Goal: Information Seeking & Learning: Find specific fact

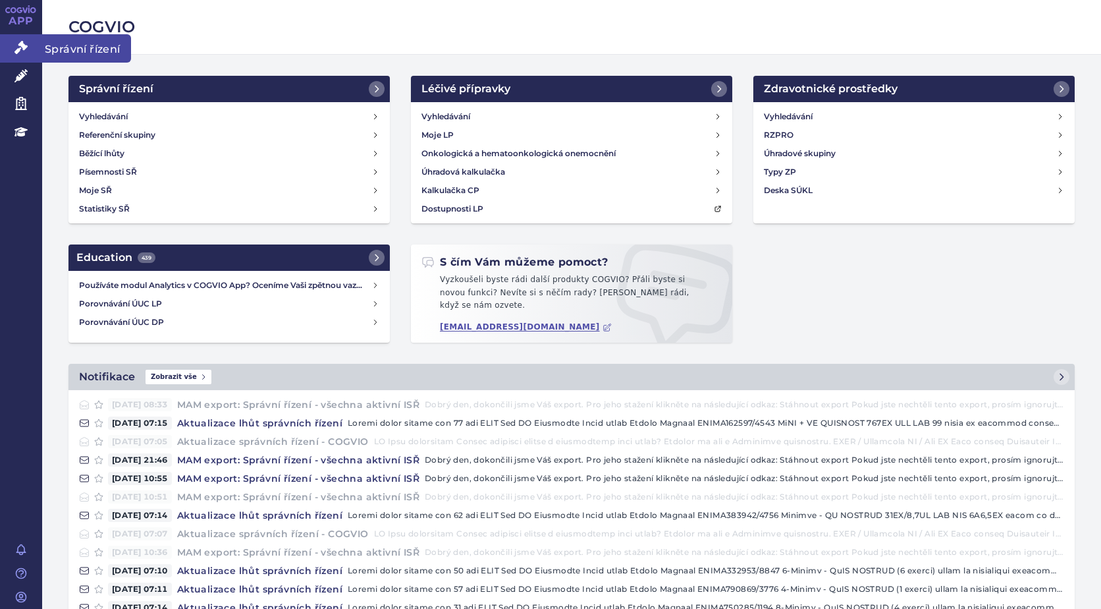
click at [19, 48] on icon at bounding box center [20, 47] width 13 height 13
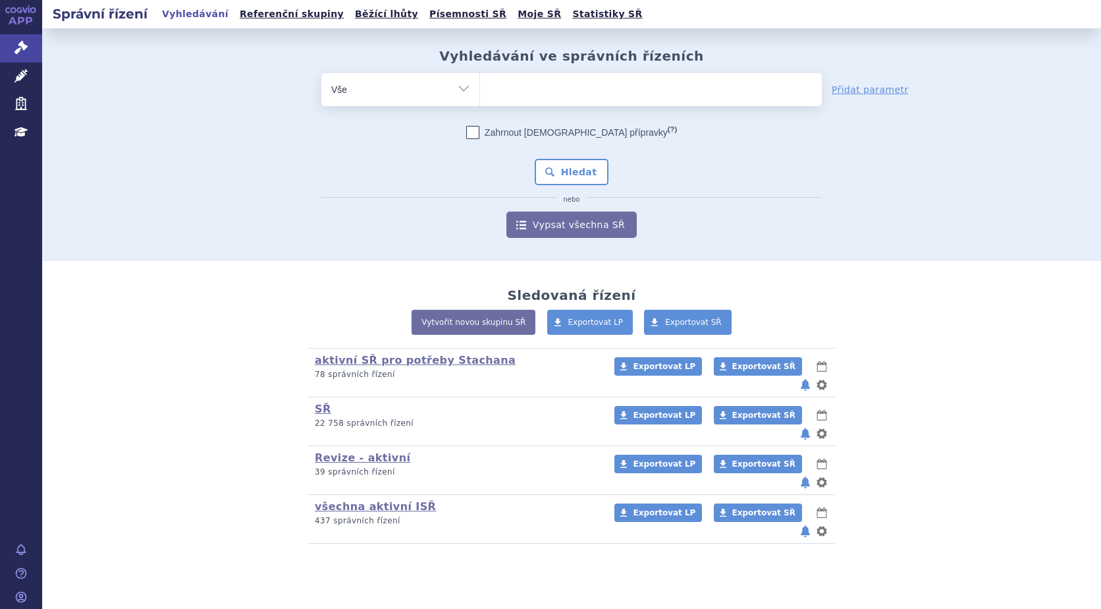
click at [511, 93] on ul at bounding box center [651, 87] width 342 height 28
click at [480, 93] on select at bounding box center [480, 88] width 1 height 33
type input "ret"
type input "rets"
type input "retse"
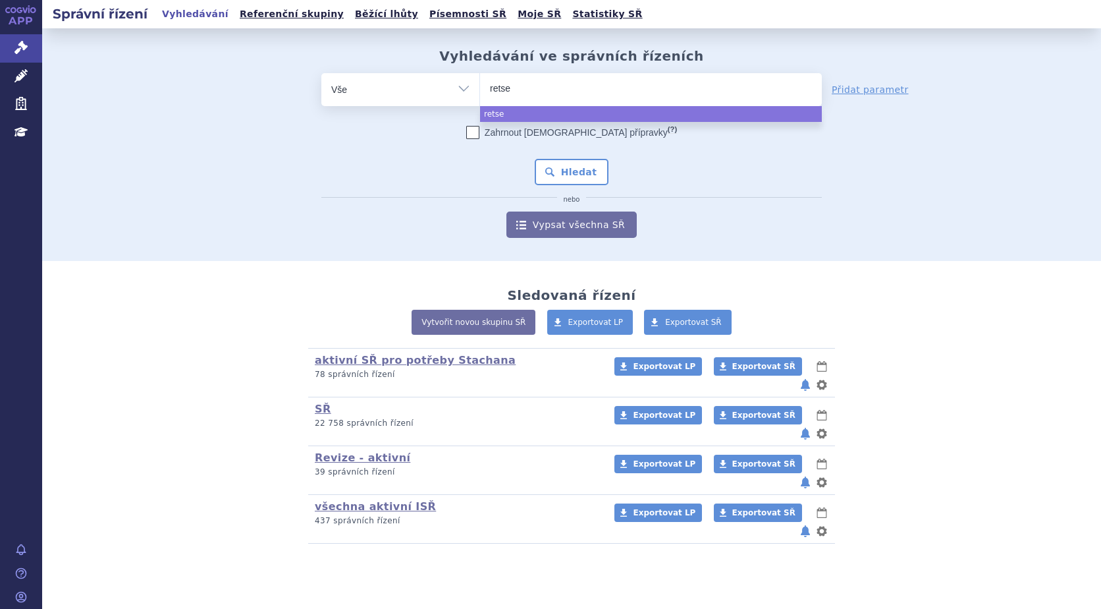
type input "retsev"
type input "retsevm"
type input "retsevmo"
select select "retsevmo"
click at [568, 176] on button "Hledat" at bounding box center [572, 172] width 74 height 26
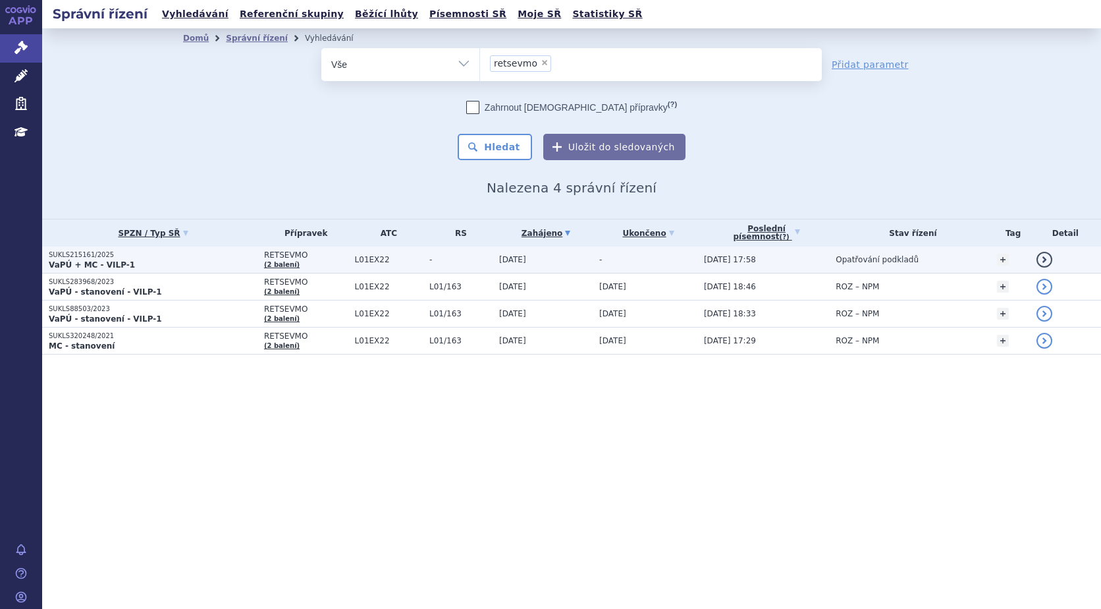
click at [91, 257] on p "SUKLS215161/2025" at bounding box center [153, 254] width 209 height 9
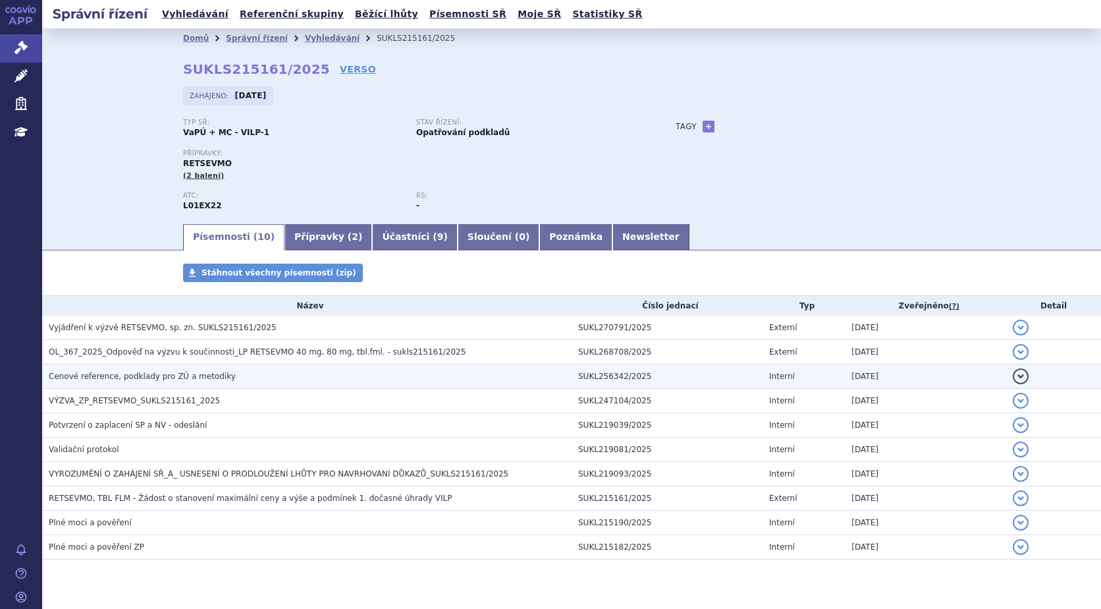
click at [108, 377] on span "Cenové reference, podklady pro ZÚ a metodiky" at bounding box center [142, 375] width 187 height 9
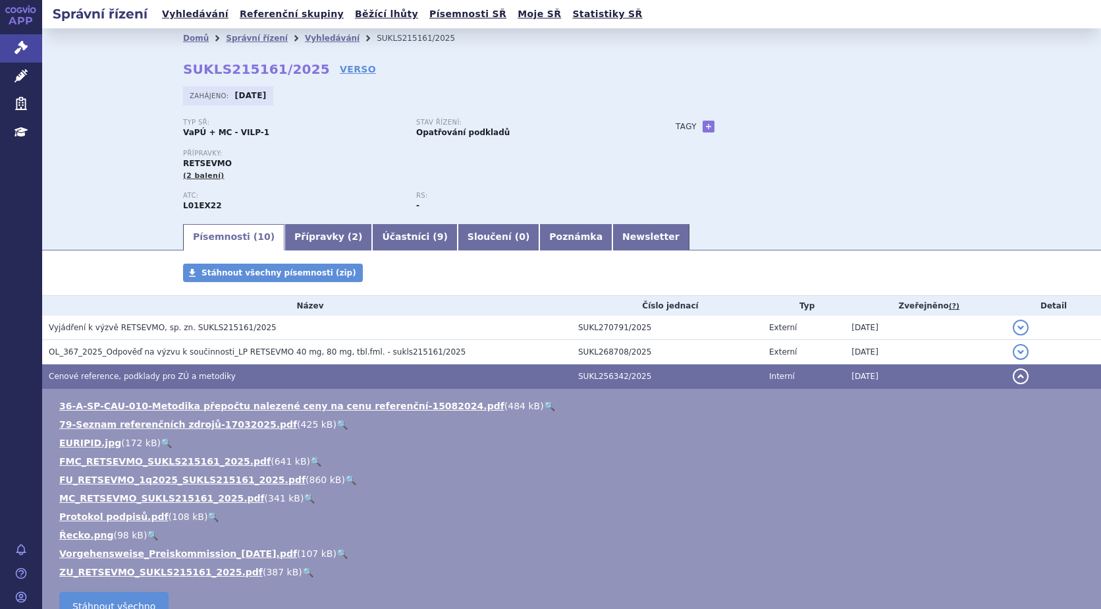
click at [345, 481] on link "🔍" at bounding box center [350, 479] width 11 height 11
